Goal: Task Accomplishment & Management: Complete application form

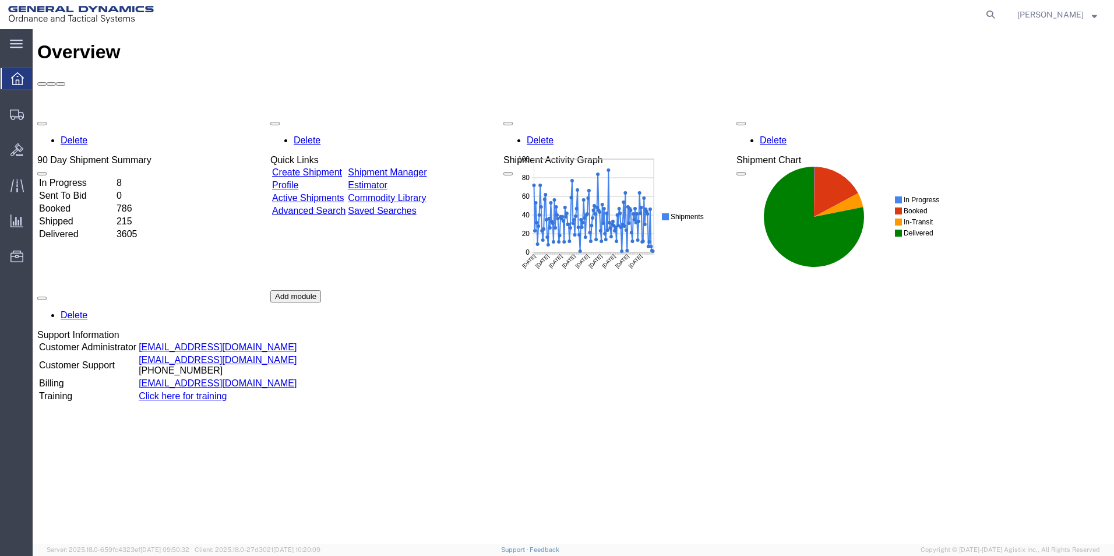
click at [322, 167] on link "Create Shipment" at bounding box center [307, 172] width 70 height 10
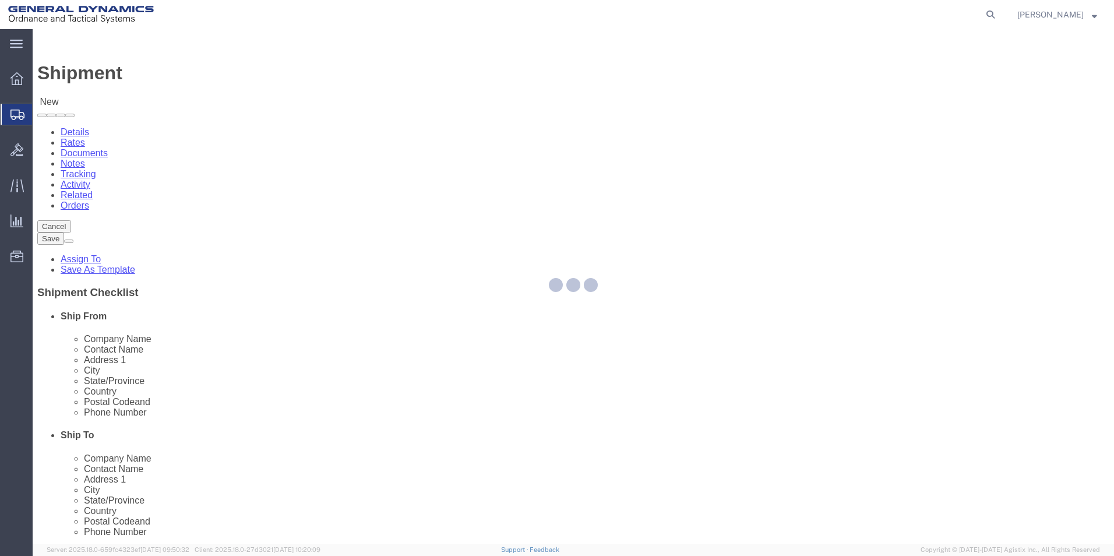
select select
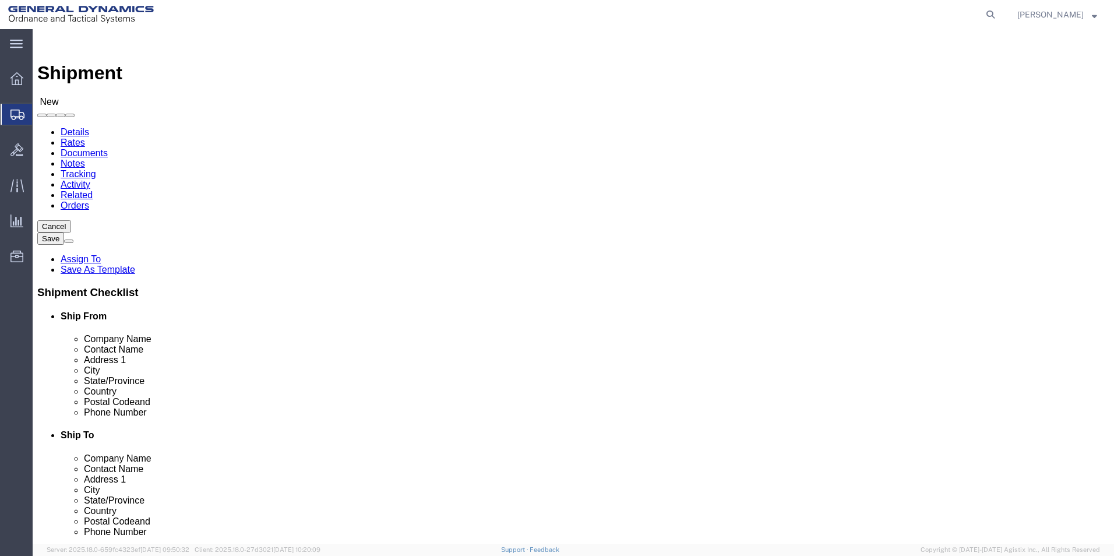
click input "text"
type input "[PERSON_NAME]"
click p "- General Dynamics-Scranton - ([PERSON_NAME]) [STREET_ADDRESS][PERSON_NAME]"
select select
type input "General Dynamics-Scranton"
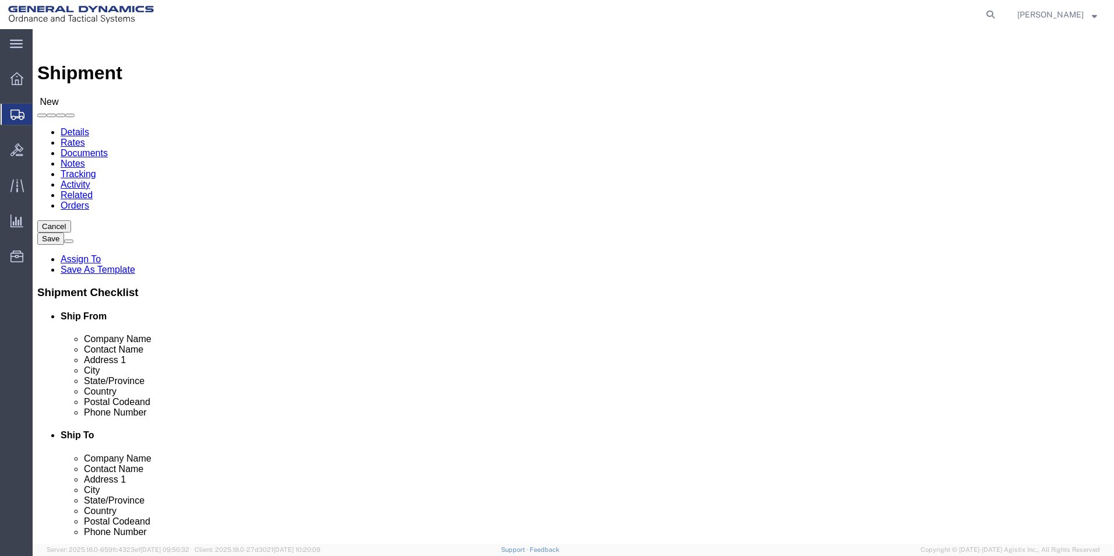
type input "[PERSON_NAME]"
type input "[STREET_ADDRESS]"
type input "Scranton"
type input "18505"
type input "[PHONE_NUMBER]"
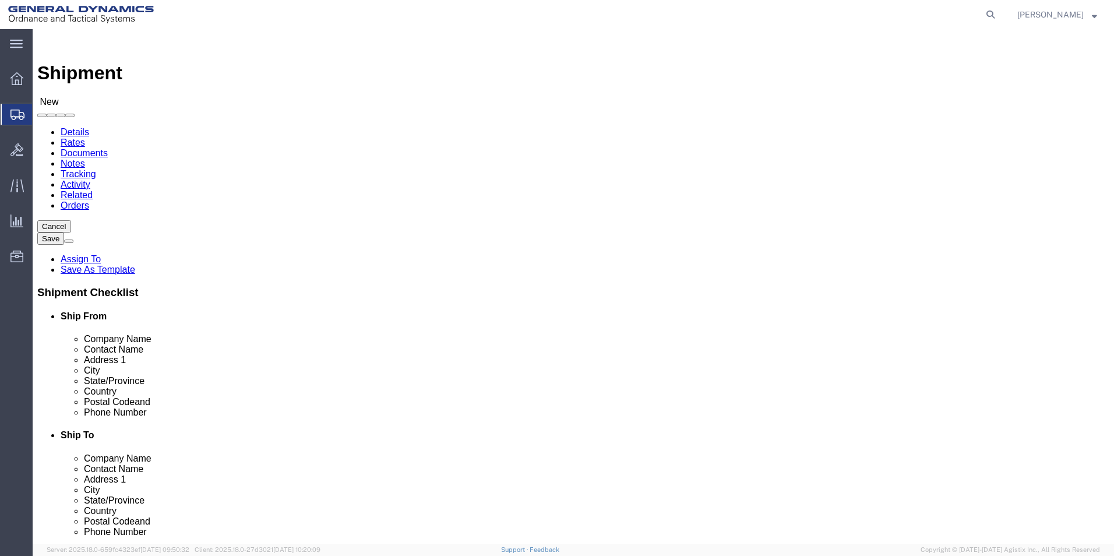
type input "[PERSON_NAME][EMAIL_ADDRESS][PERSON_NAME][DOMAIN_NAME]"
checkbox input "true"
select select "PA"
click input "[PERSON_NAME]"
type input "[PERSON_NAME]/ [PERSON_NAME]"
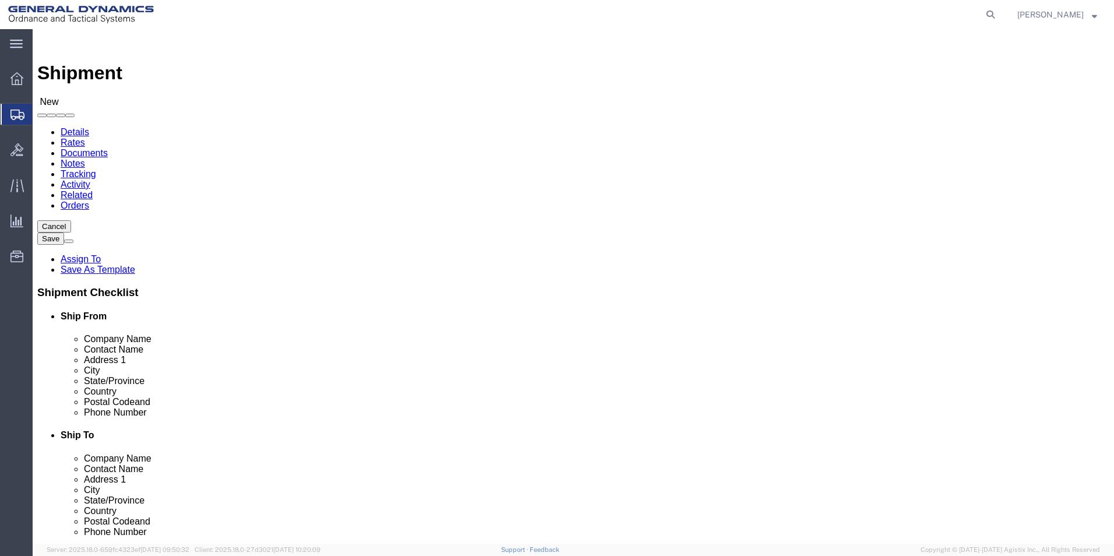
click input "text"
type input "J"
click p "- J.K CUSTOM GRINDING - (J,K CUSTOMS) [STREET_ADDRESS]"
select select
type input "J.K CUSTOM GRINDING"
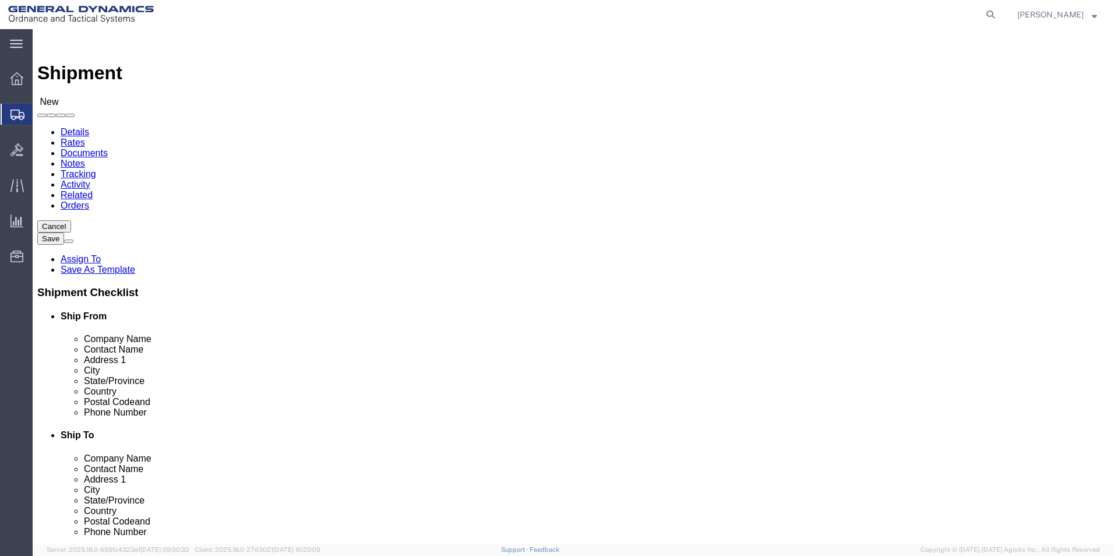
type input "J,K CUSTOMS"
type input "[STREET_ADDRESS]"
type input "PLAINS"
type input "18705"
type input "[PHONE_NUMBER]"
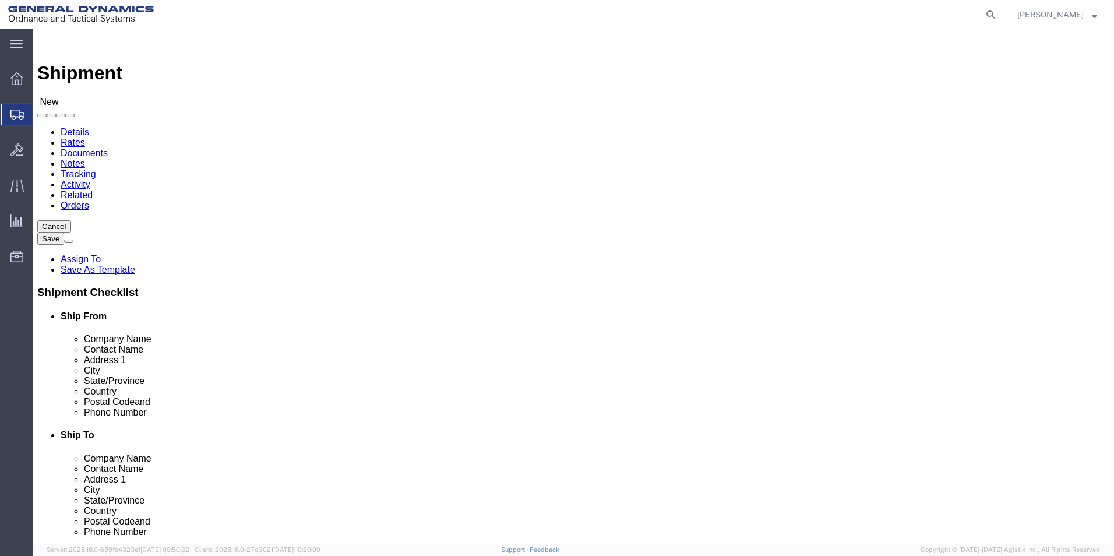
select select "PA"
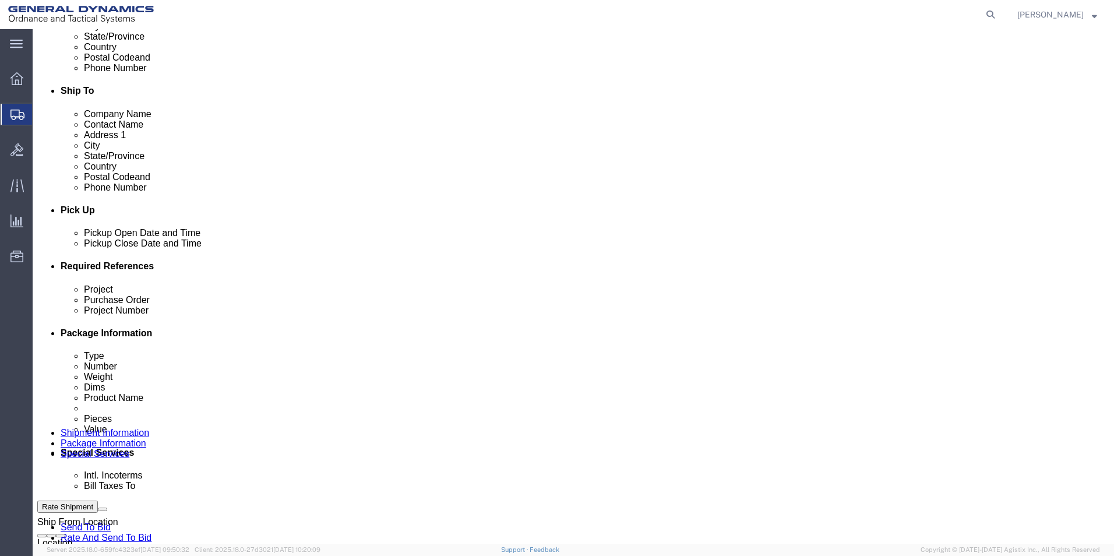
scroll to position [350, 0]
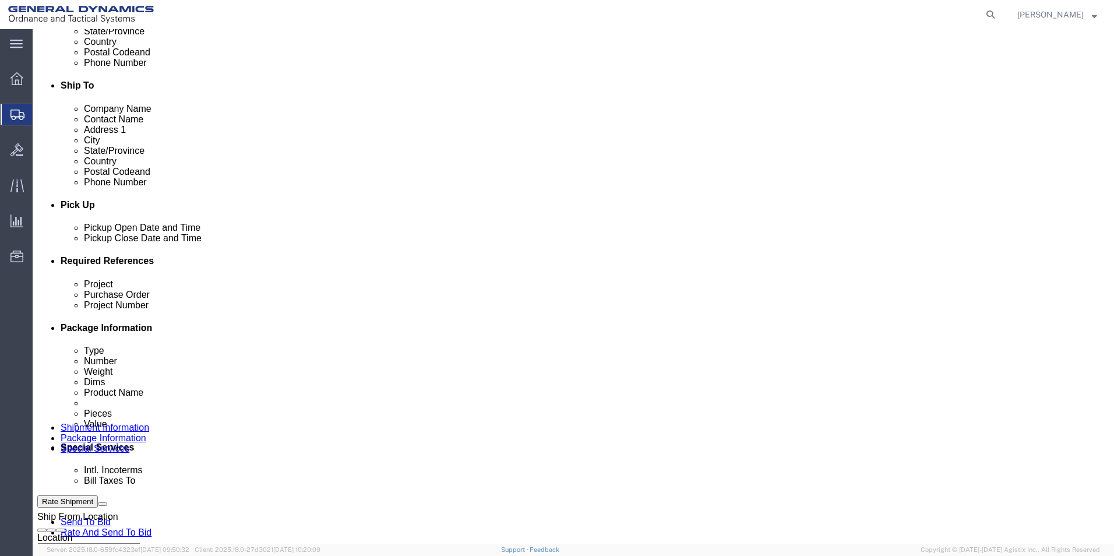
type input "J.K CUSTOM GRINDING"
click input "text"
drag, startPoint x: 202, startPoint y: 368, endPoint x: 94, endPoint y: 357, distance: 108.4
click div "Project n.a Purchase Order Project Number Select Account Type Activity ID Airli…"
type input "n/a"
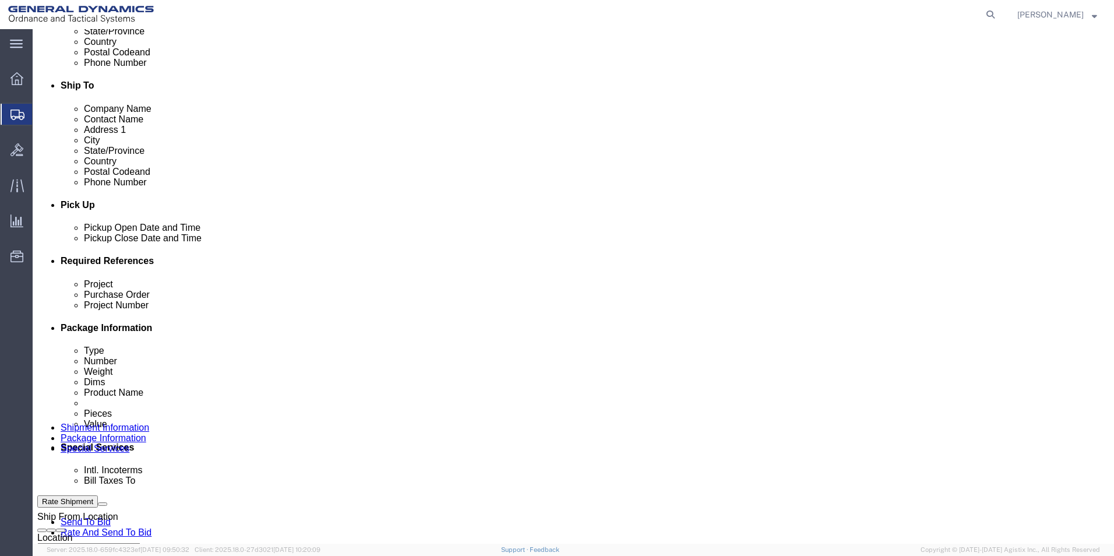
click input "text"
type input "119203"
type input "n/a"
click icon
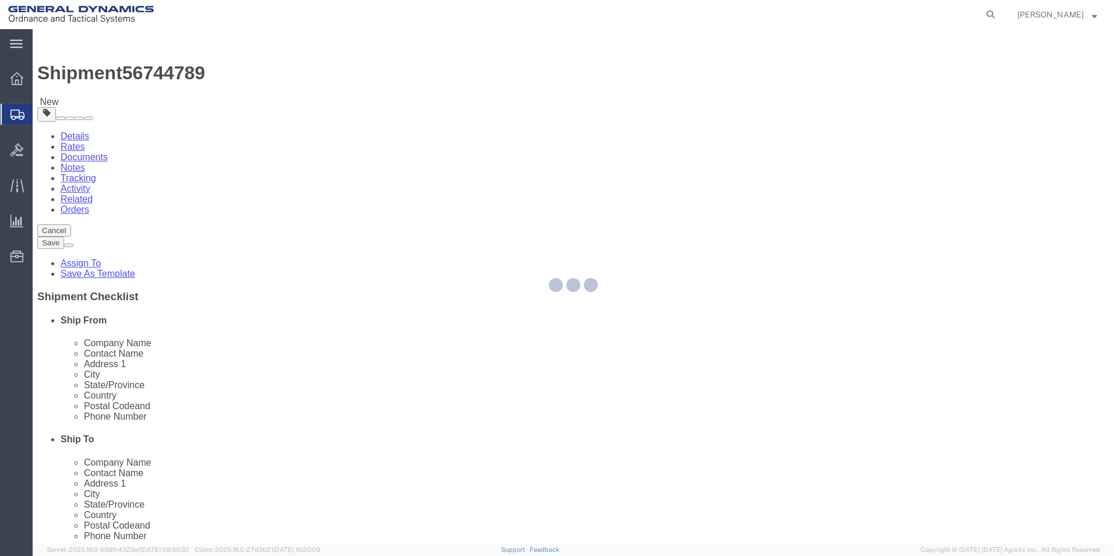
select select "CBOX"
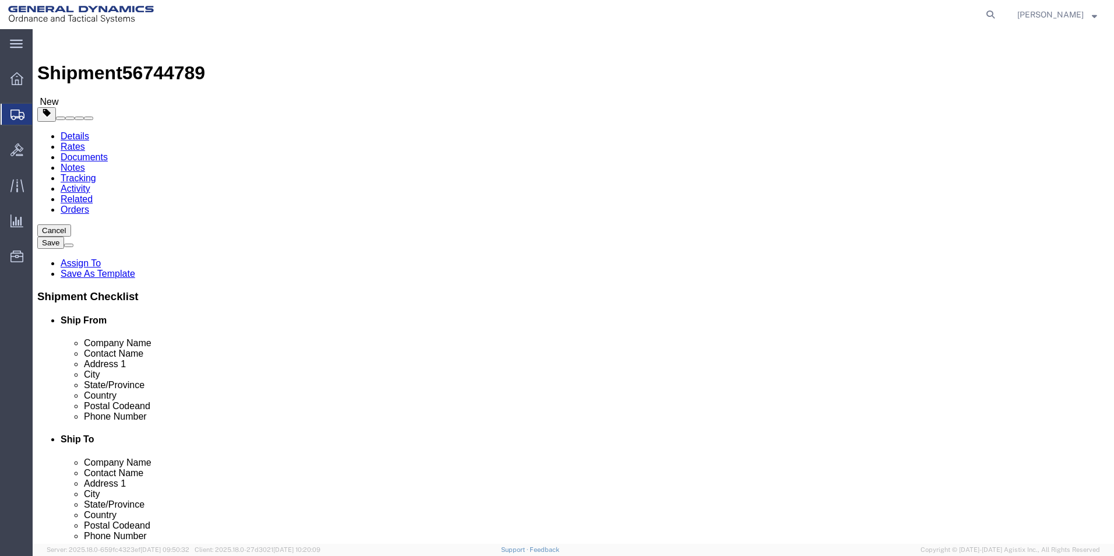
drag, startPoint x: 181, startPoint y: 224, endPoint x: 140, endPoint y: 224, distance: 40.8
click div "Number 1"
type input "3"
click select "Select Bale(s) Basket(s) Bolt(s) Bottle(s) Buckets Bulk Bundle(s) Can(s) Cardbo…"
select select "SBX"
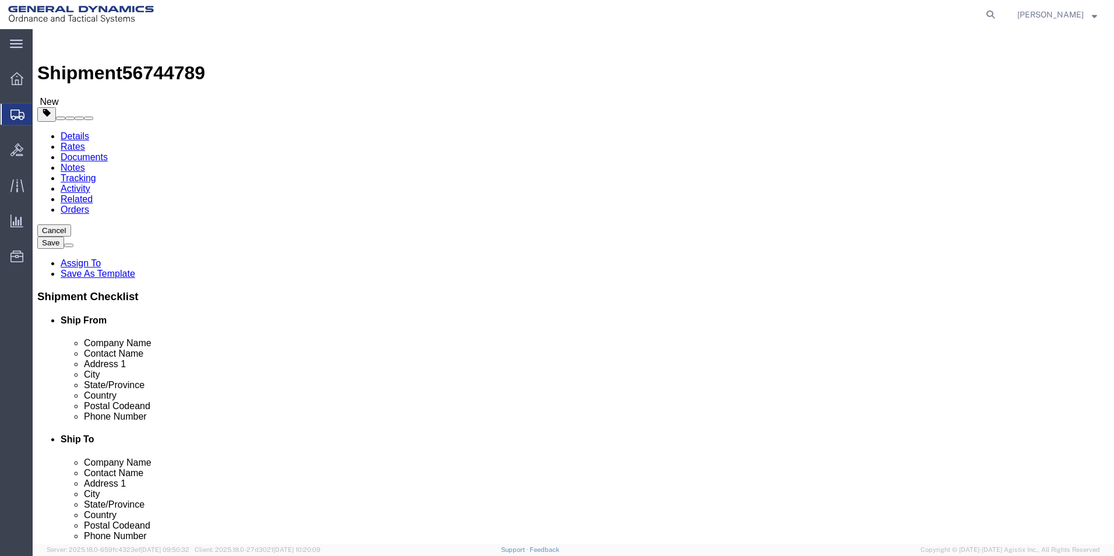
click select "Select Bale(s) Basket(s) Bolt(s) Bottle(s) Buckets Bulk Bundle(s) Can(s) Cardbo…"
type input "12.25"
type input "11.00"
type input "1.50"
drag, startPoint x: 191, startPoint y: 272, endPoint x: 145, endPoint y: 271, distance: 46.1
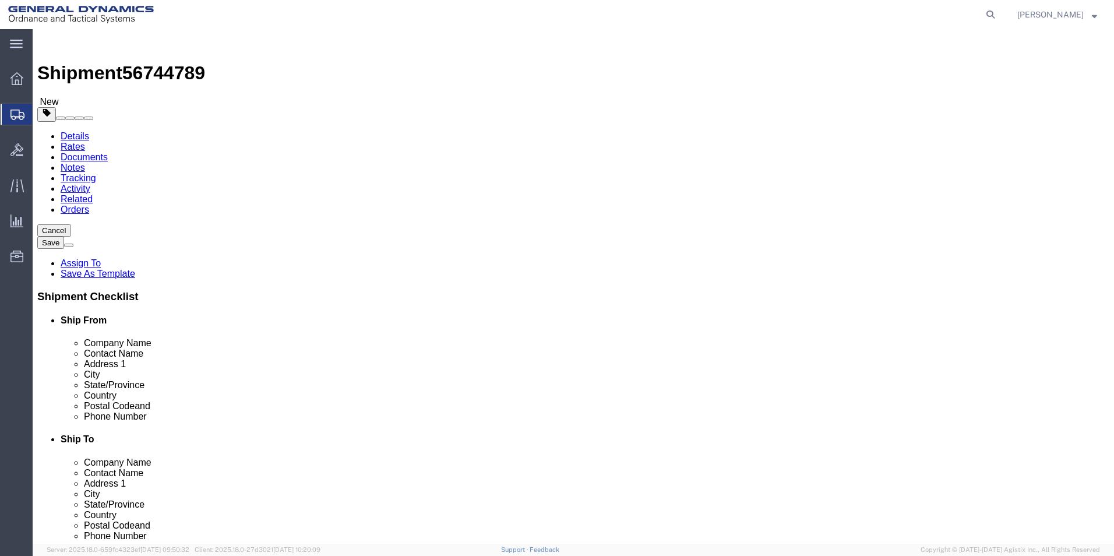
click div "Weight 0.00 Select kgs lbs Ship. t°"
type input "75"
click link "Add Content"
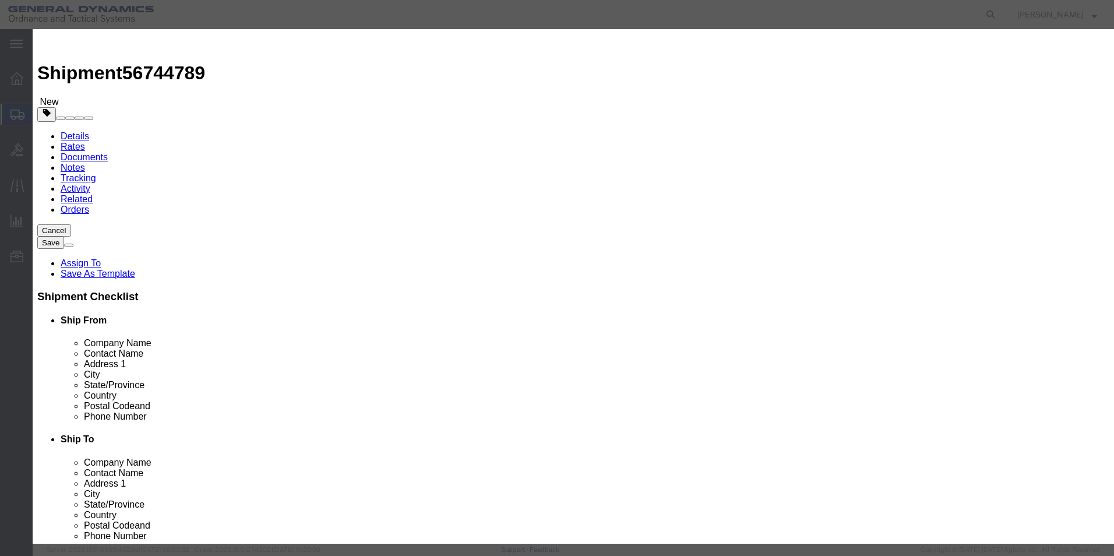
click input "text"
click input "Tool"
type input "TOOL TURN BANDS"
drag, startPoint x: 357, startPoint y: 112, endPoint x: 321, endPoint y: 110, distance: 36.2
click div "Pieces 0 Select Bag Barrels 100Board Feet Bottle Box Blister Pack Carats Can Ca…"
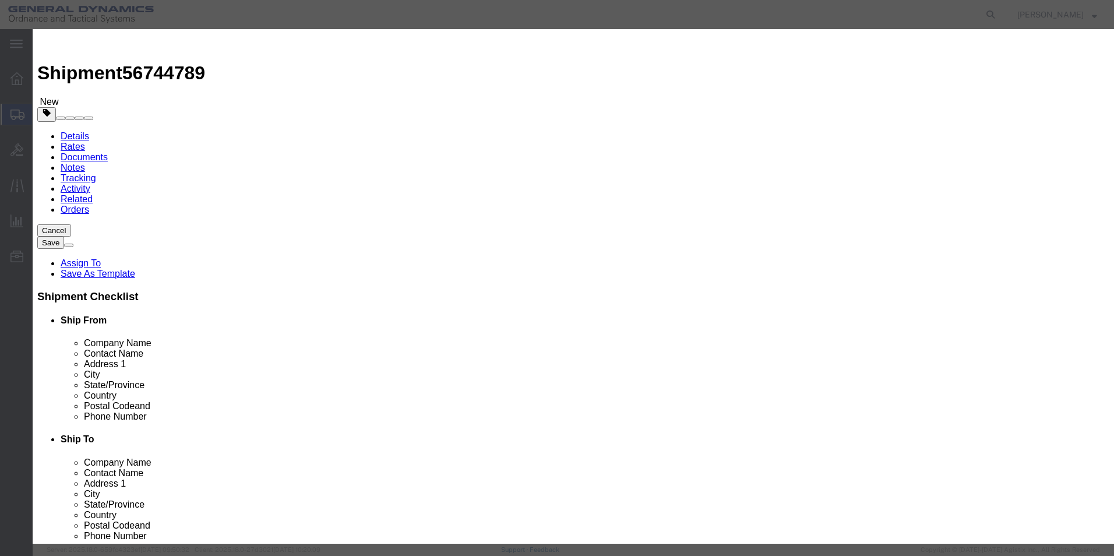
type input "54"
click input "text"
type input "9700"
click textarea
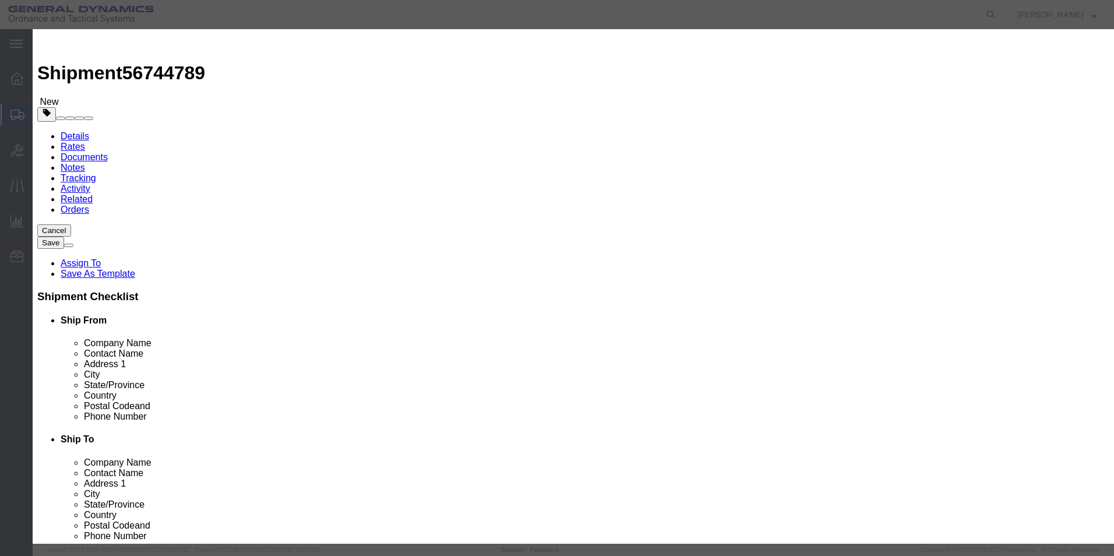
drag, startPoint x: 451, startPoint y: 90, endPoint x: 314, endPoint y: 86, distance: 137.0
click div "Product Name TOOL TURN BANDS Tool"
click textarea
paste textarea "TOOL TURN BANDS"
type textarea "TOOL TURN BANDS 70165R"
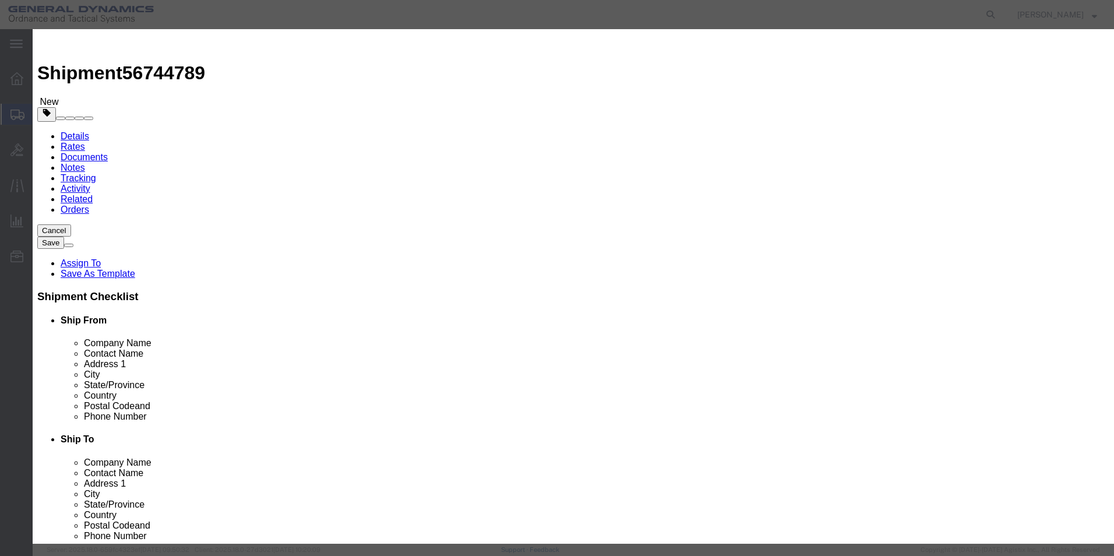
click button "Save & Close"
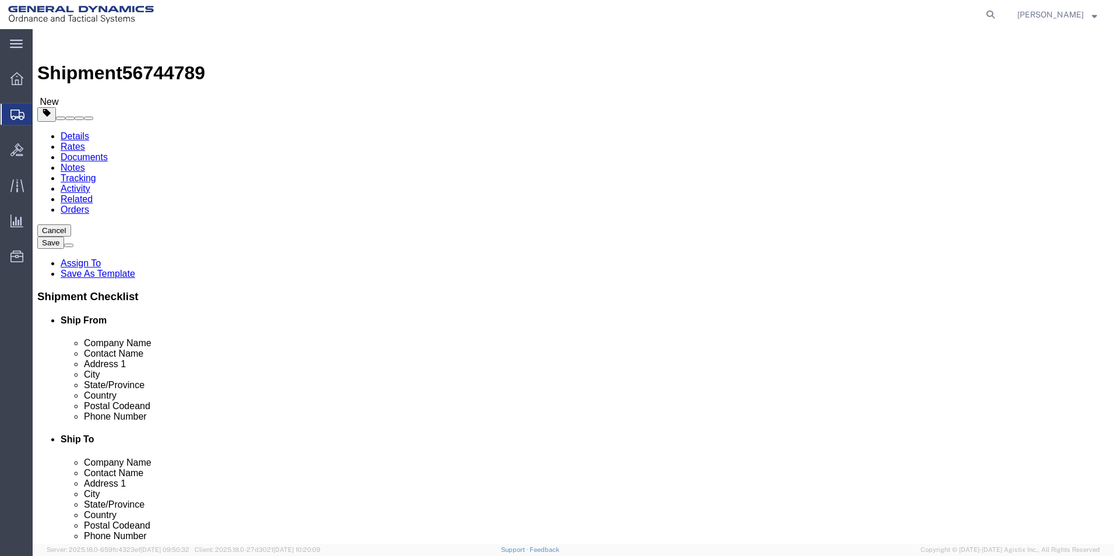
click button "Continue"
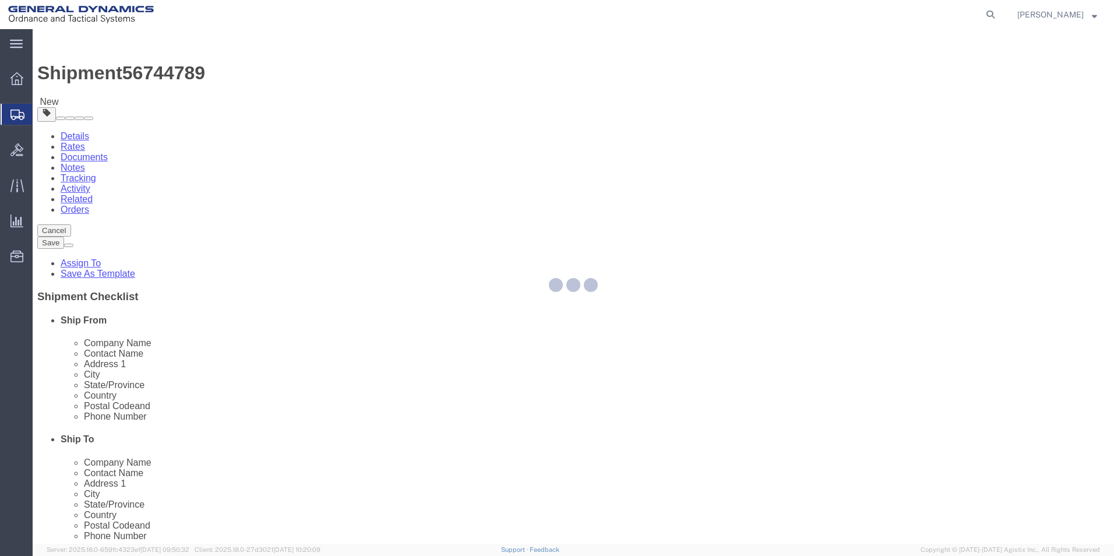
select select
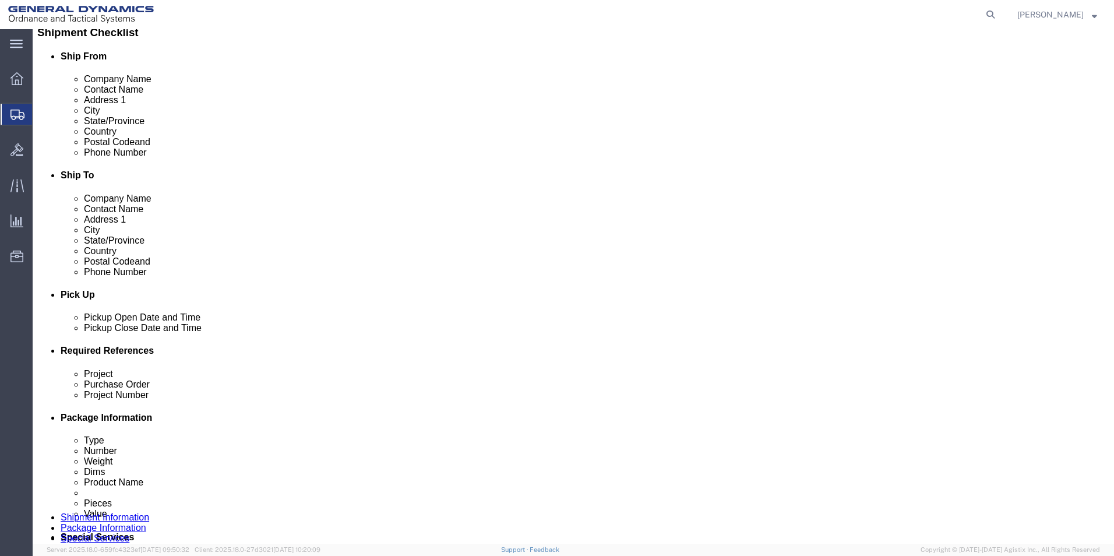
scroll to position [350, 0]
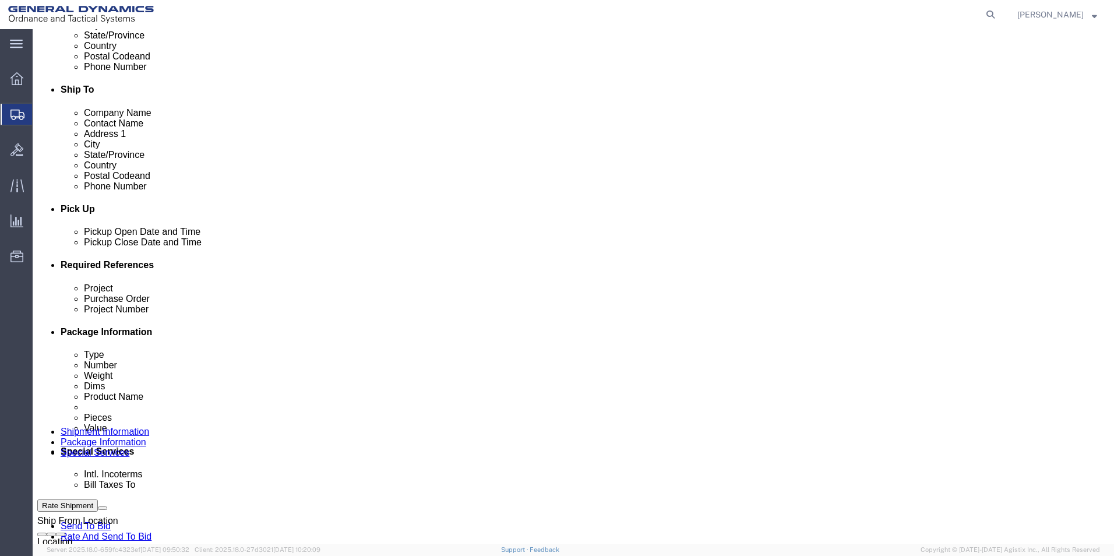
click select "Select Recipient Account Sender/Shipper Third Party Account"
select select "SHIP"
click select "Select Recipient Account Sender/Shipper Third Party Account"
click button "Rate Shipment"
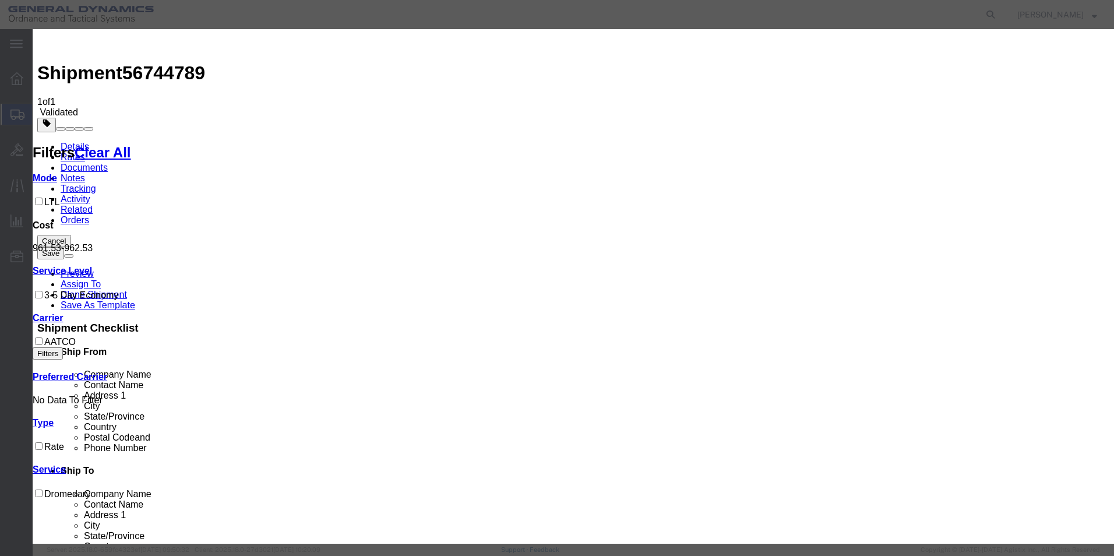
select select "16613"
select select "32642"
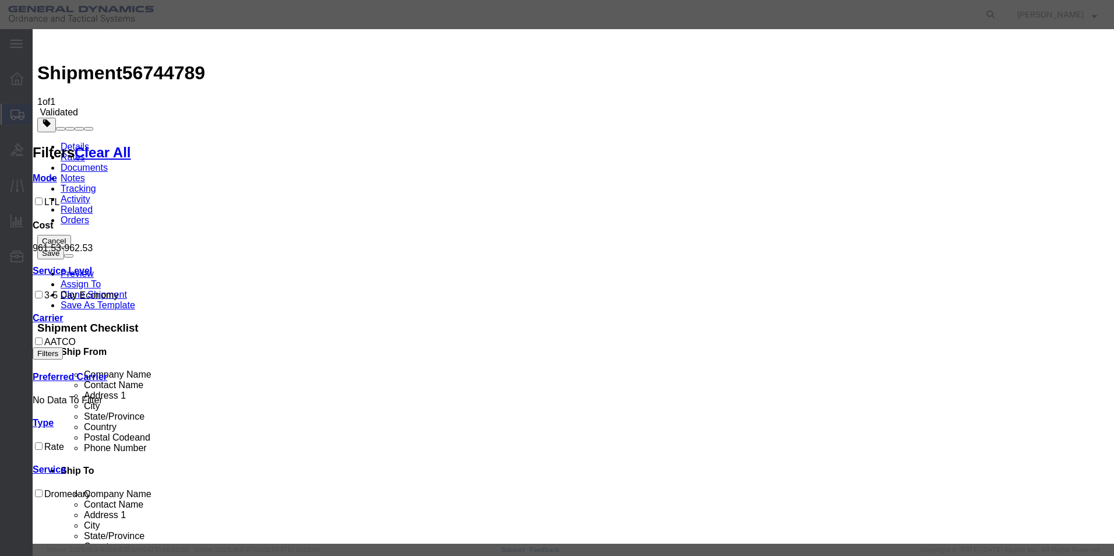
type input "56744789"
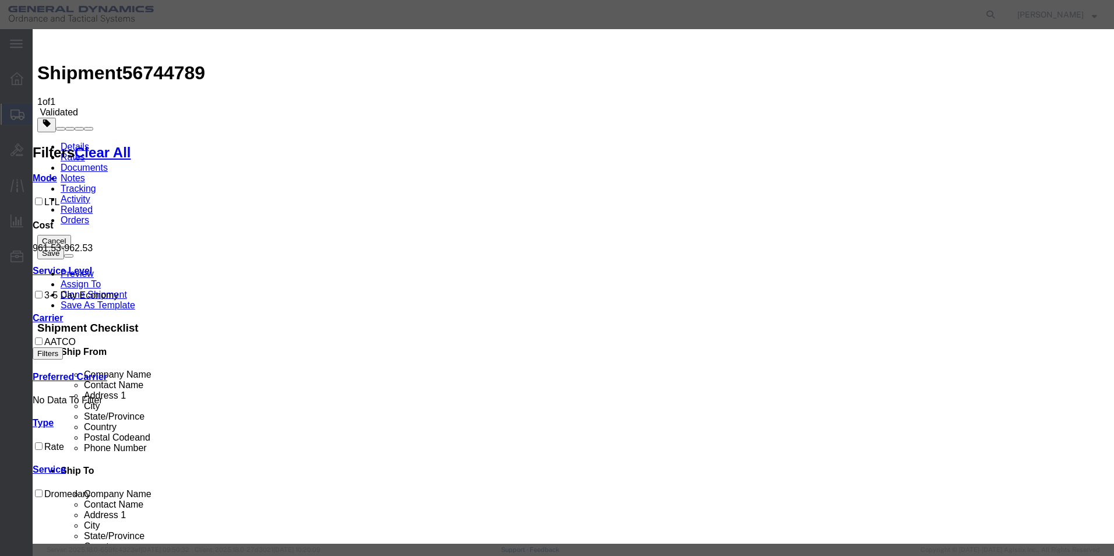
type input "[PERSON_NAME]"
type input "2722280724"
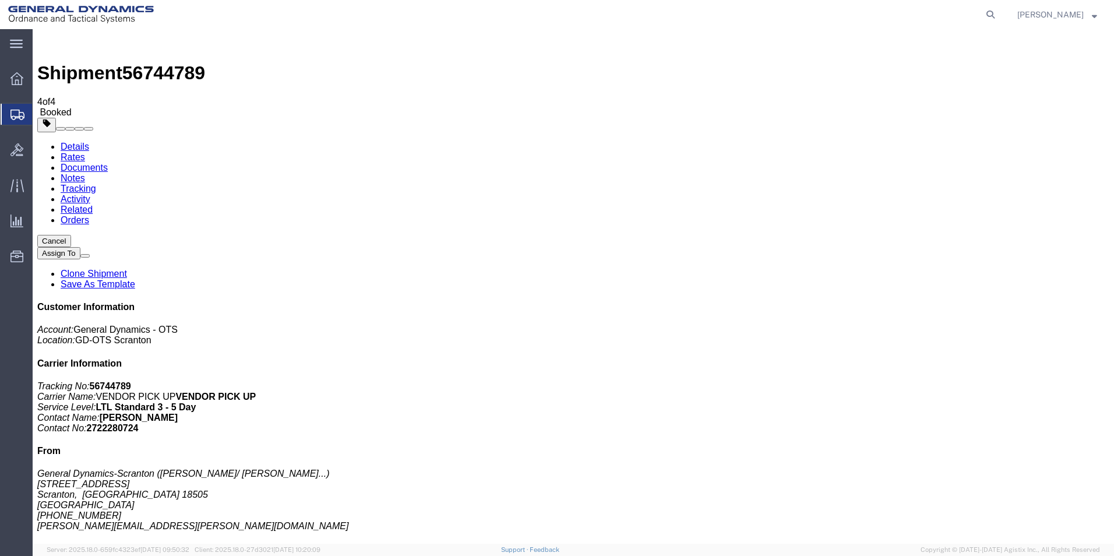
drag, startPoint x: 481, startPoint y: 407, endPoint x: 687, endPoint y: 238, distance: 267.1
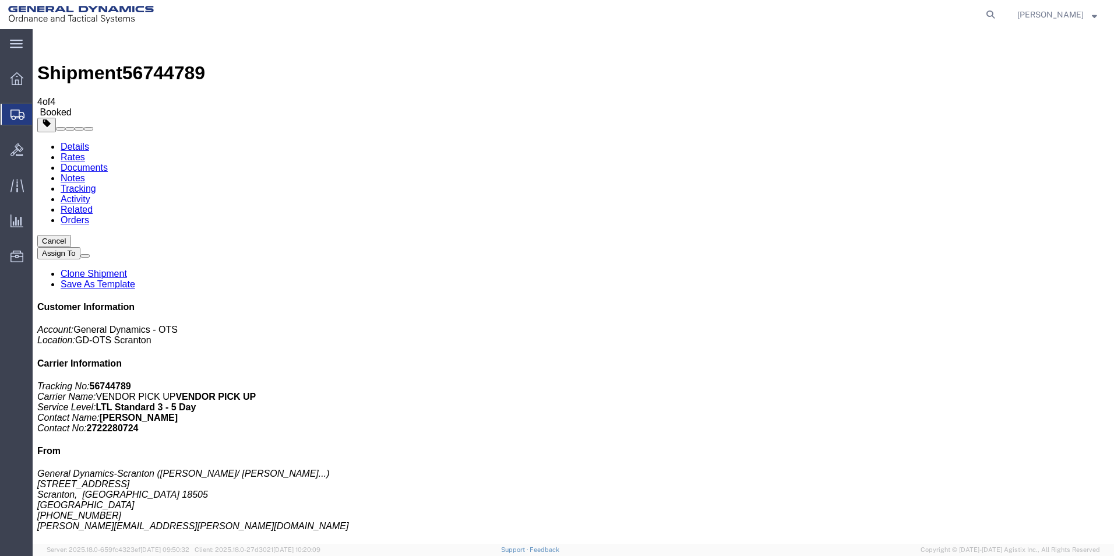
checkbox input "true"
